Goal: Find specific page/section: Find specific page/section

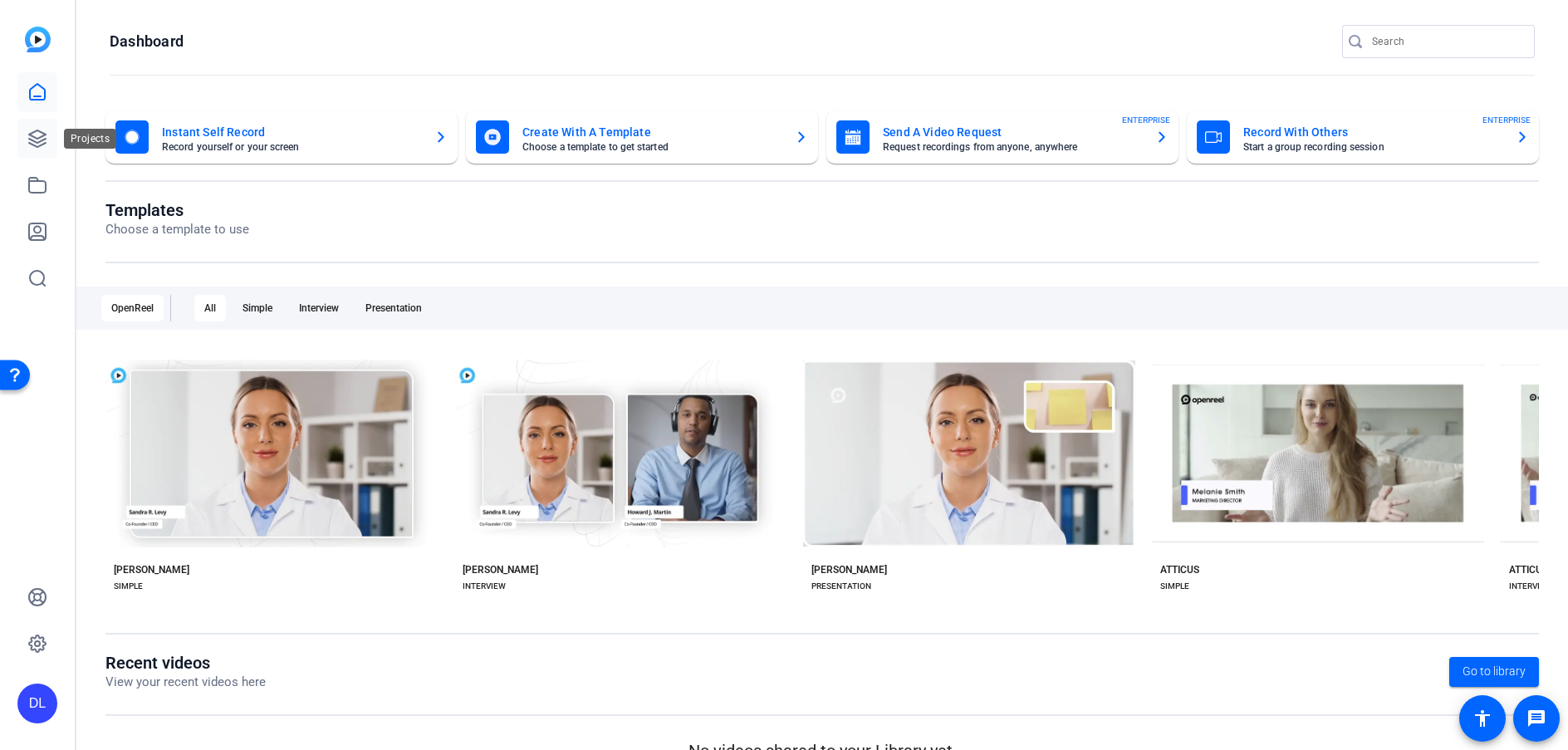
click at [31, 140] on icon at bounding box center [38, 139] width 20 height 20
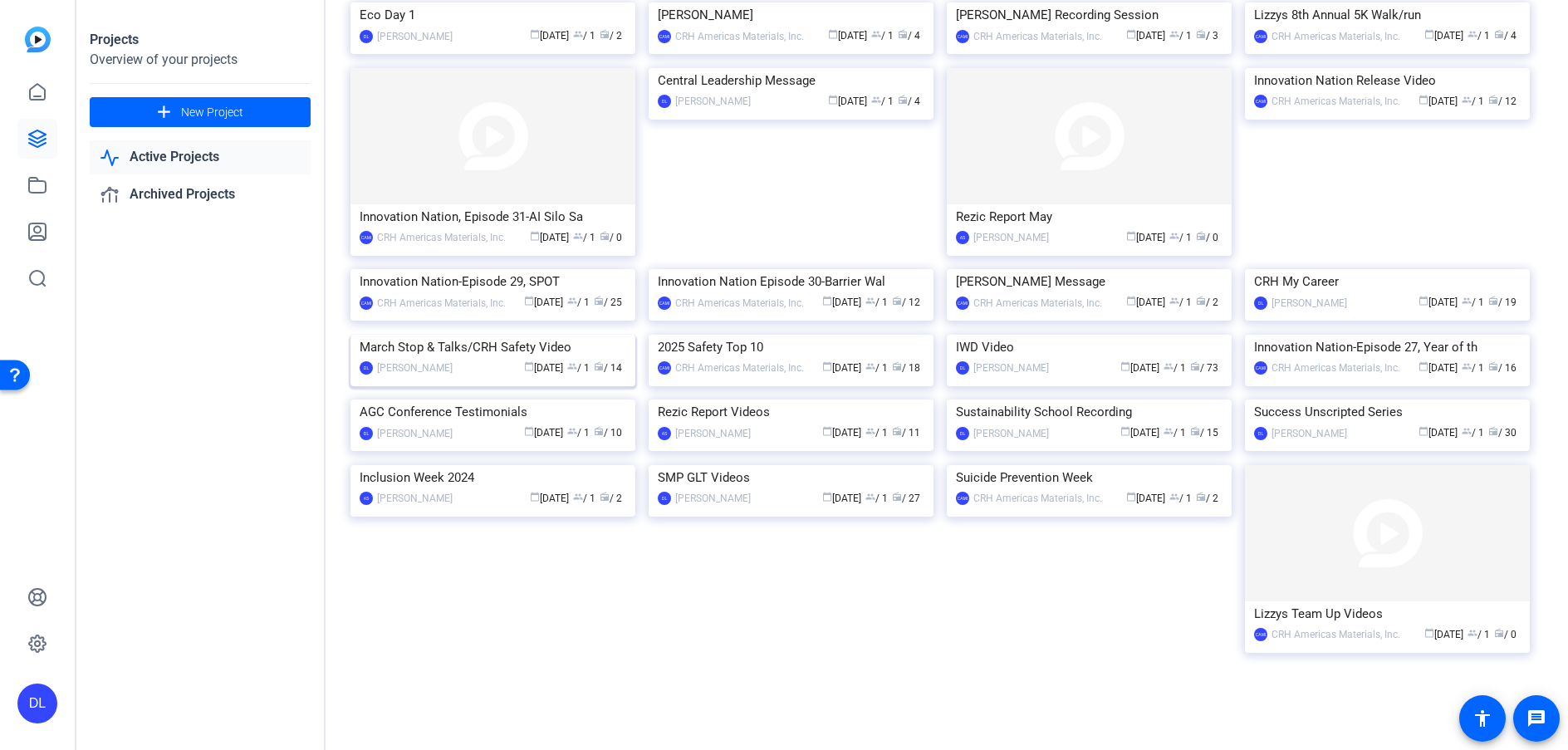
scroll to position [587, 0]
click at [1432, 400] on img at bounding box center [1387, 400] width 285 height 0
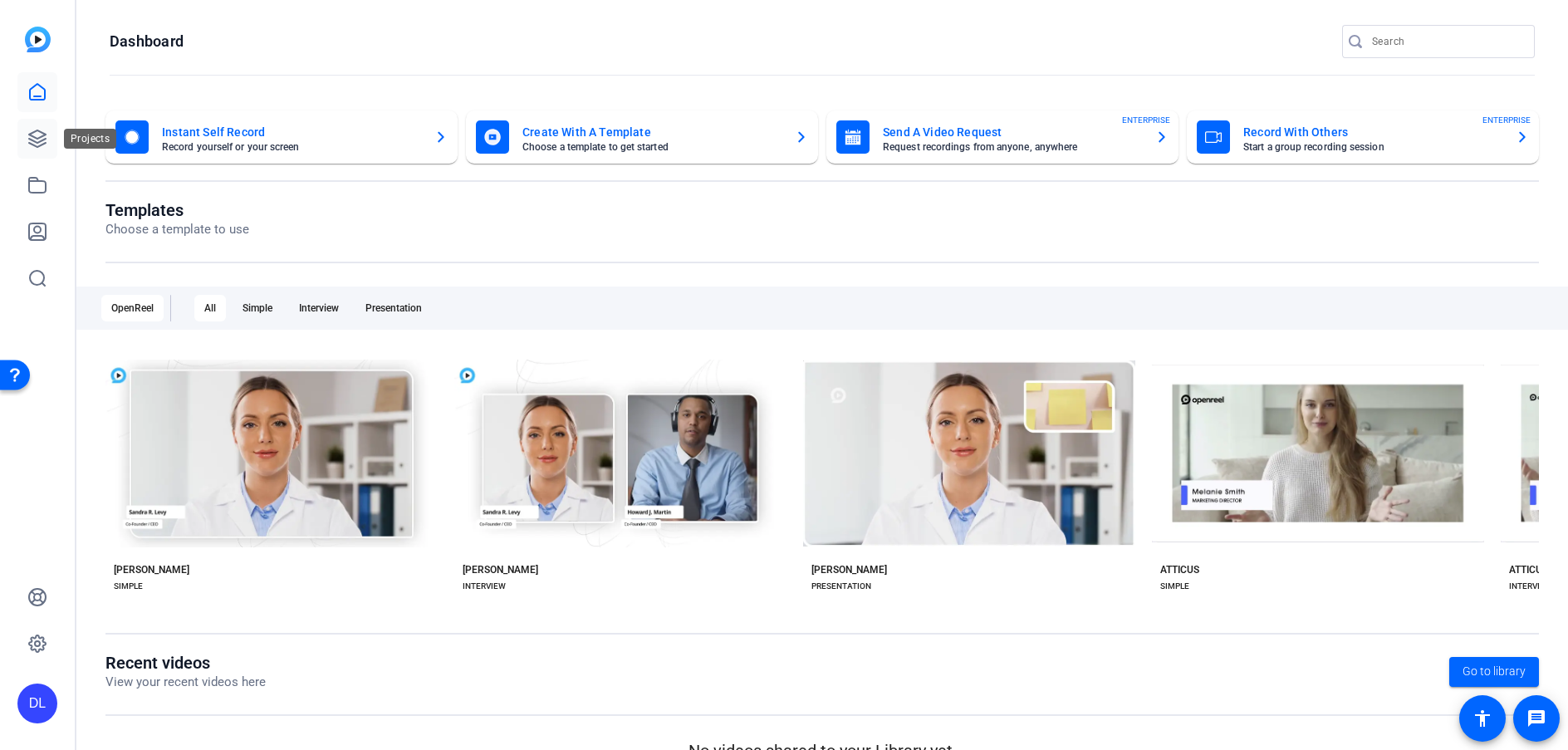
click at [43, 145] on icon at bounding box center [38, 139] width 20 height 20
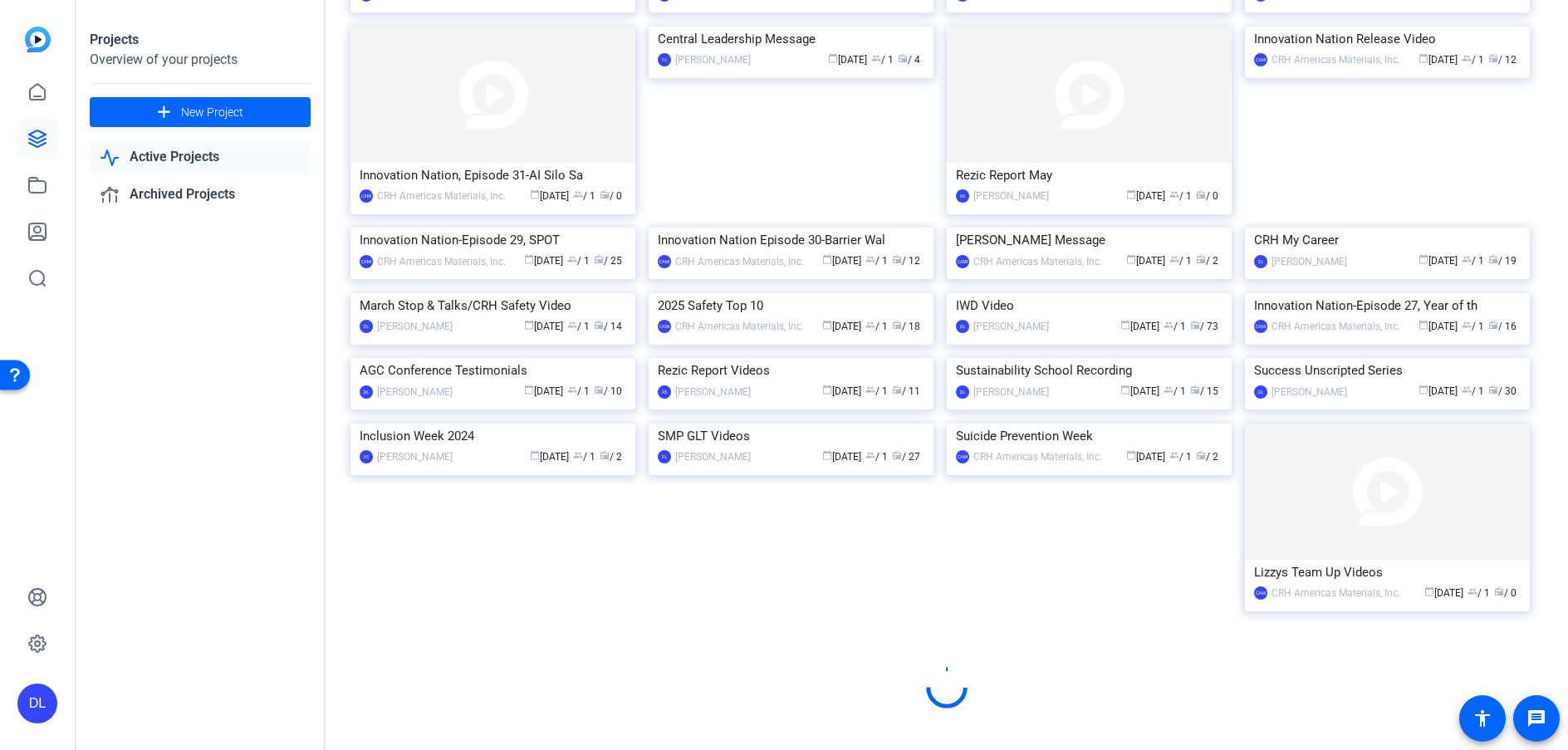
scroll to position [740, 0]
click at [1376, 358] on img at bounding box center [1387, 358] width 285 height 0
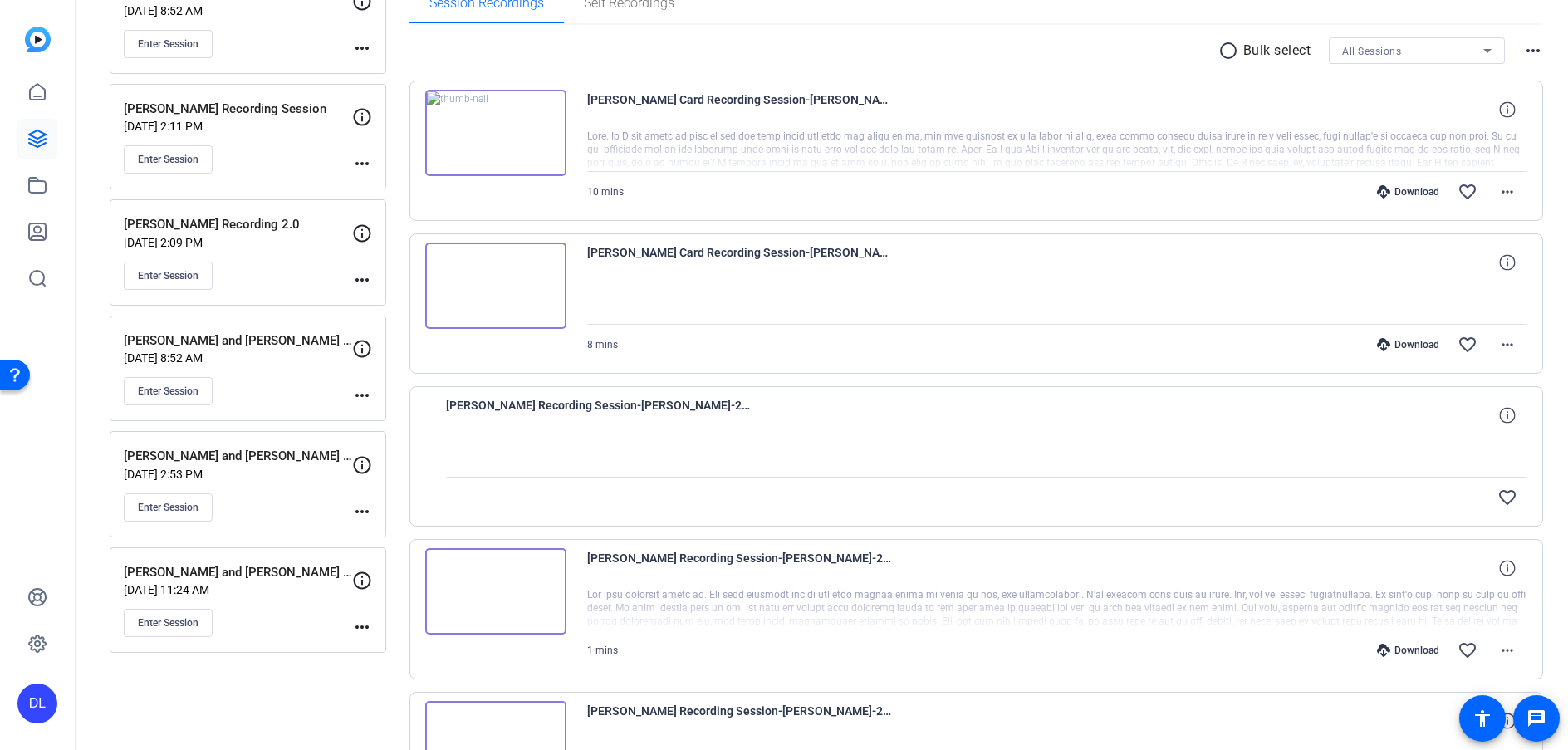
scroll to position [199, 0]
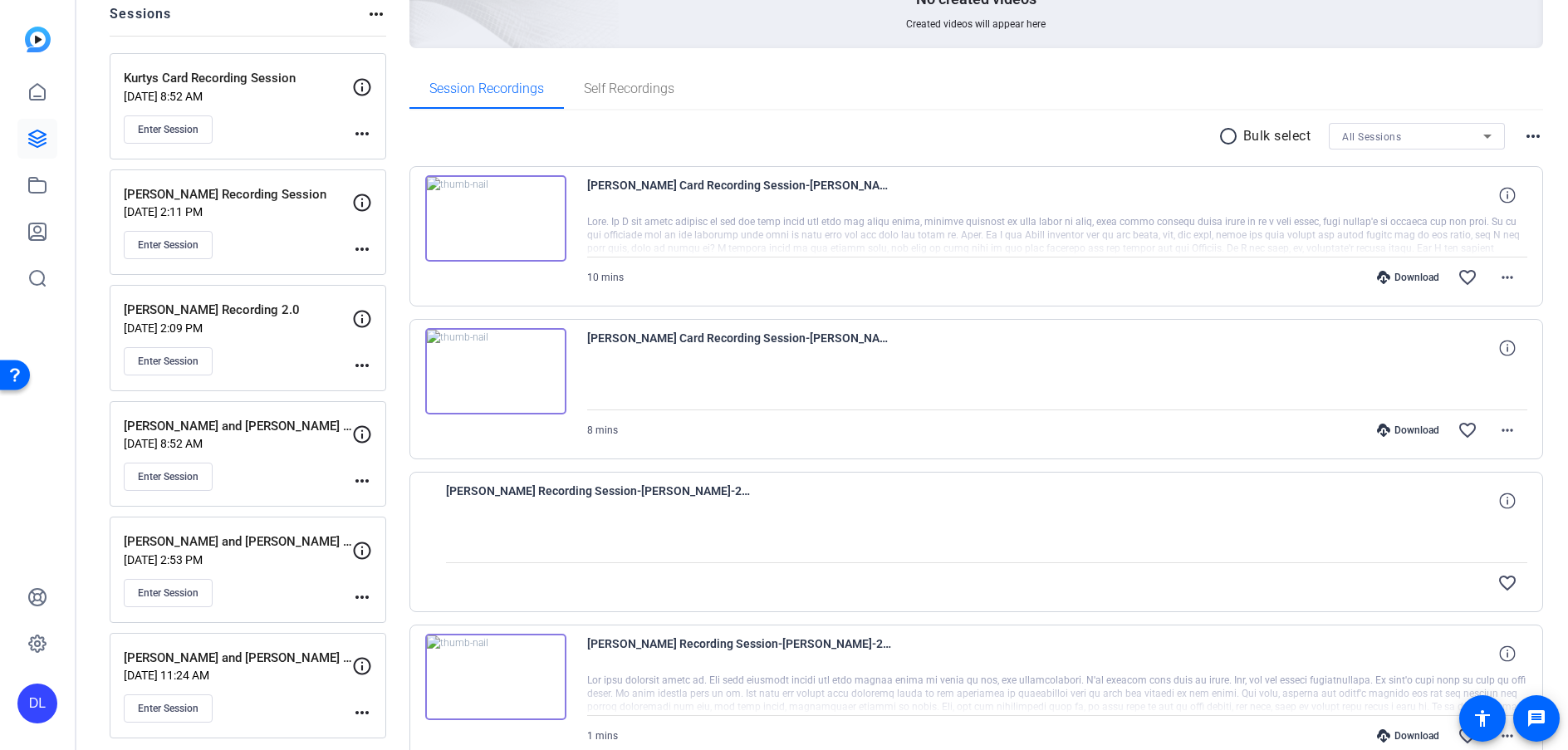
click at [485, 368] on img at bounding box center [496, 370] width 141 height 86
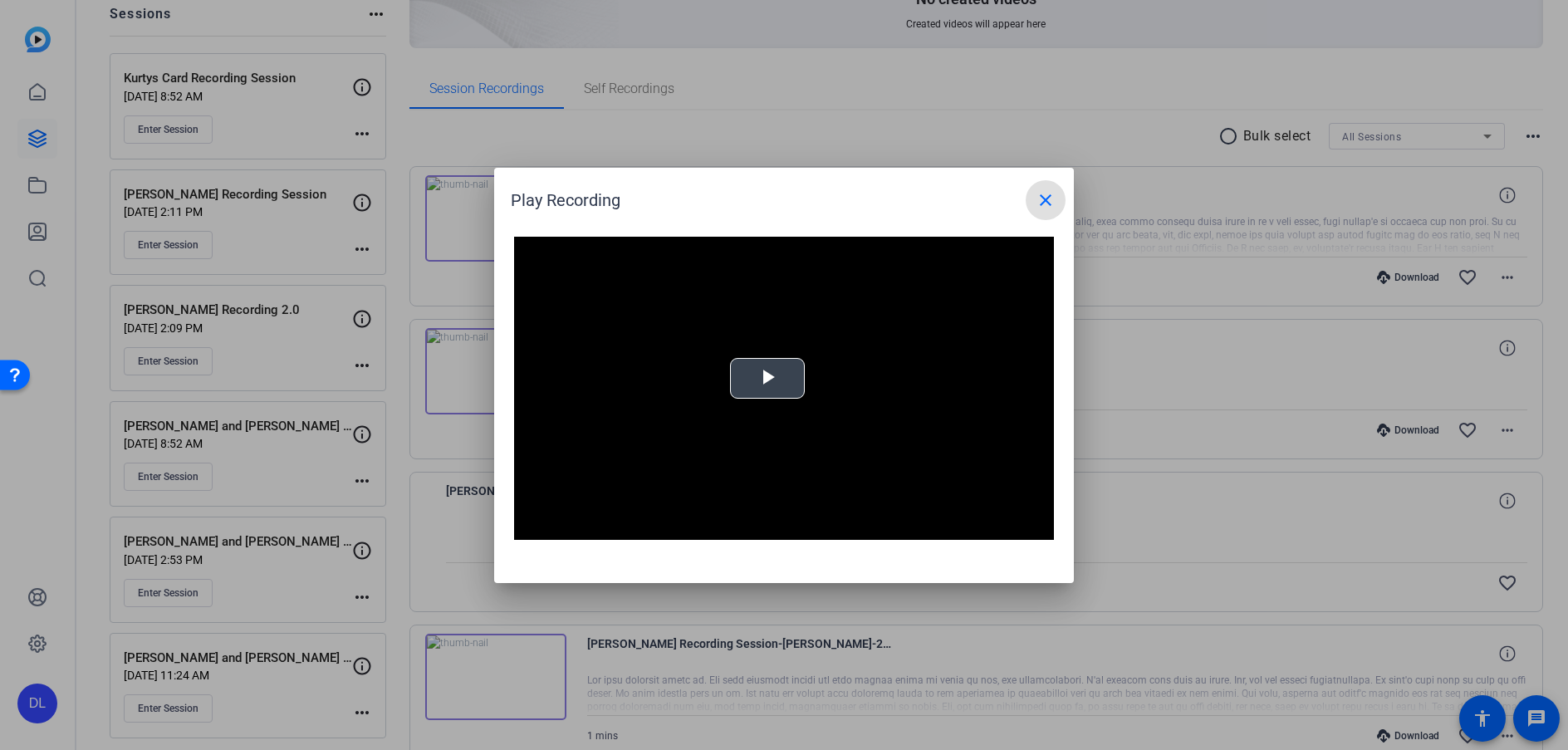
click at [768, 378] on span "Video Player" at bounding box center [768, 378] width 0 height 0
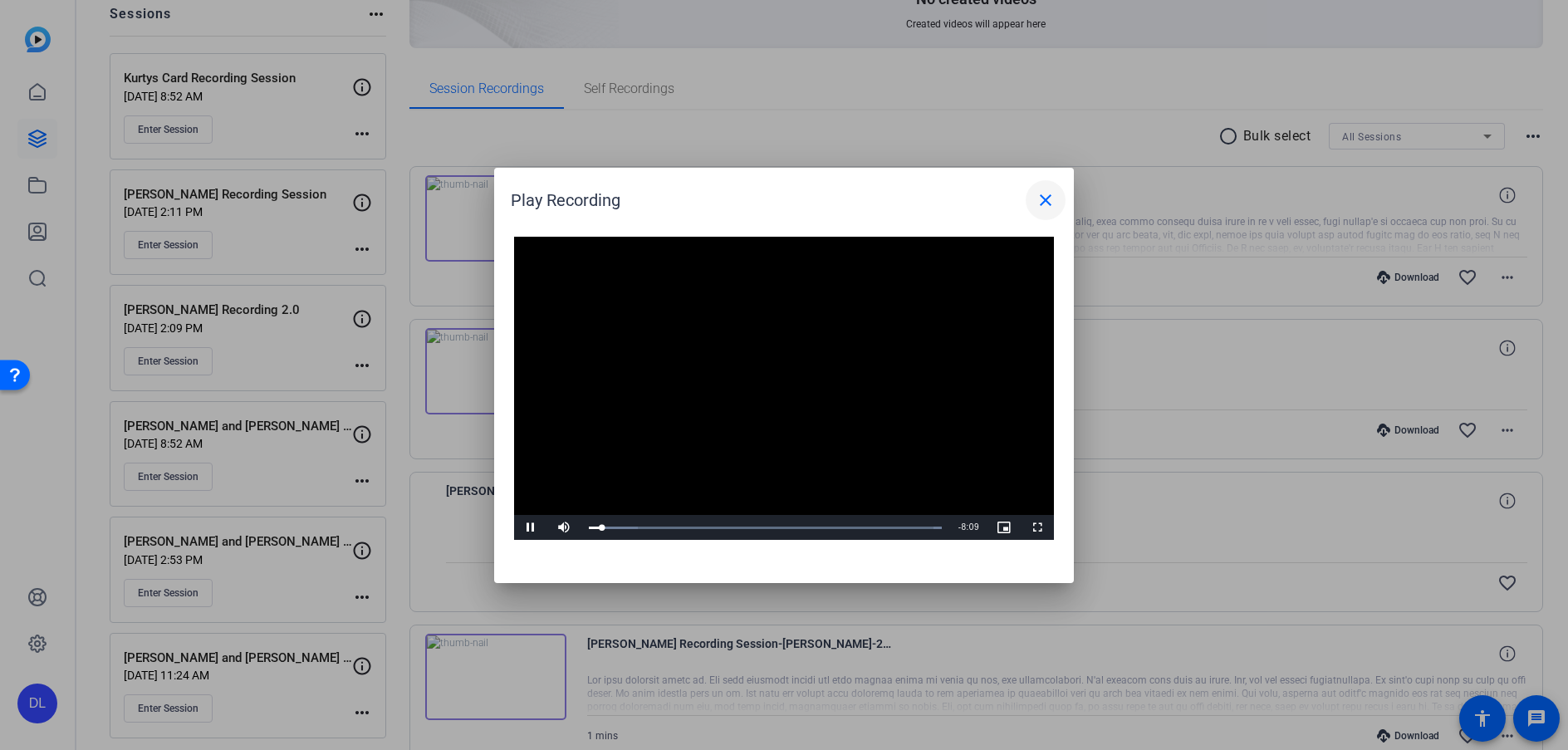
click at [1048, 196] on mat-icon "close" at bounding box center [1045, 200] width 20 height 20
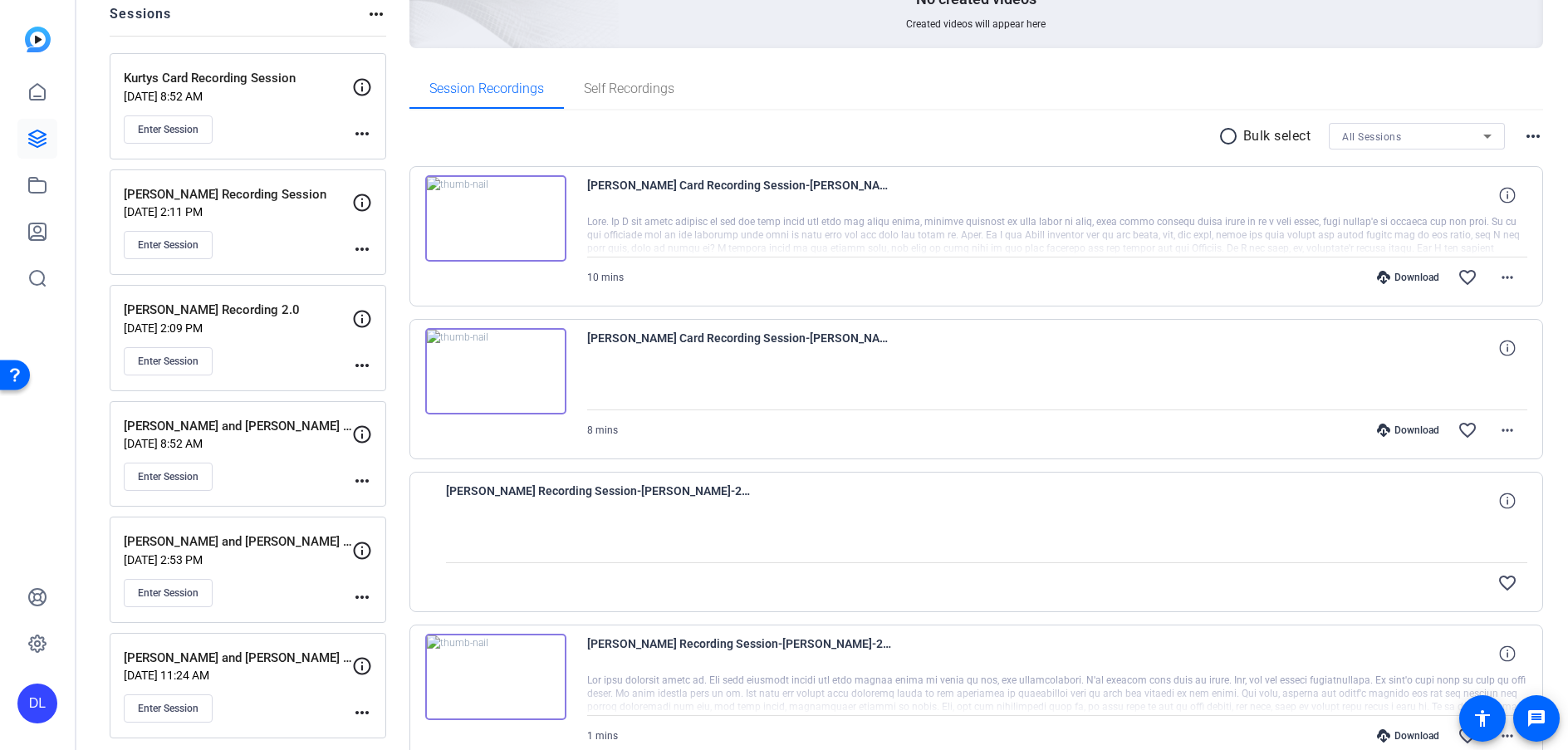
scroll to position [0, 0]
